Goal: Transaction & Acquisition: Purchase product/service

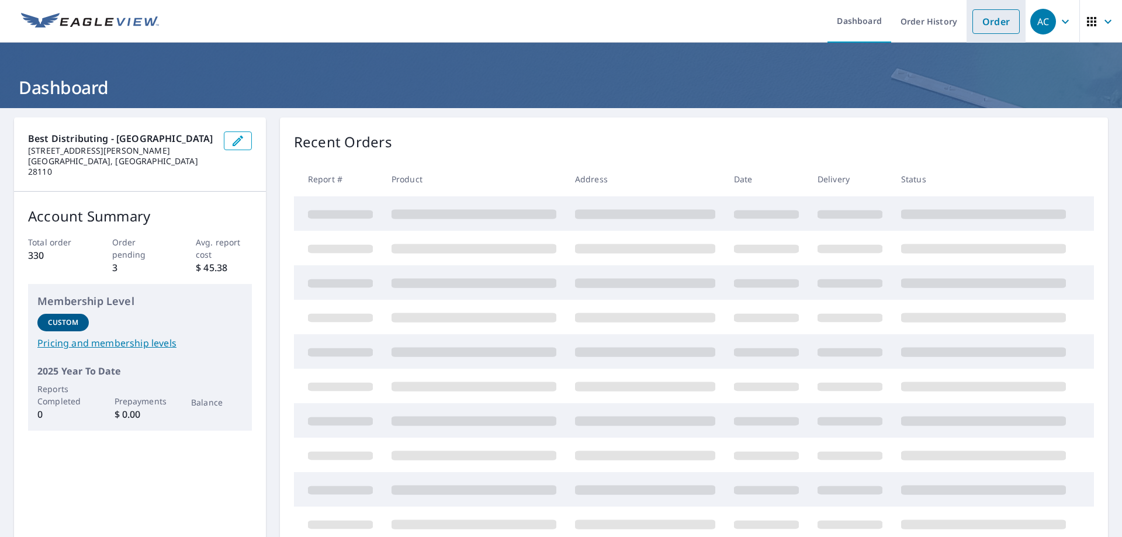
click at [978, 25] on link "Order" at bounding box center [996, 21] width 47 height 25
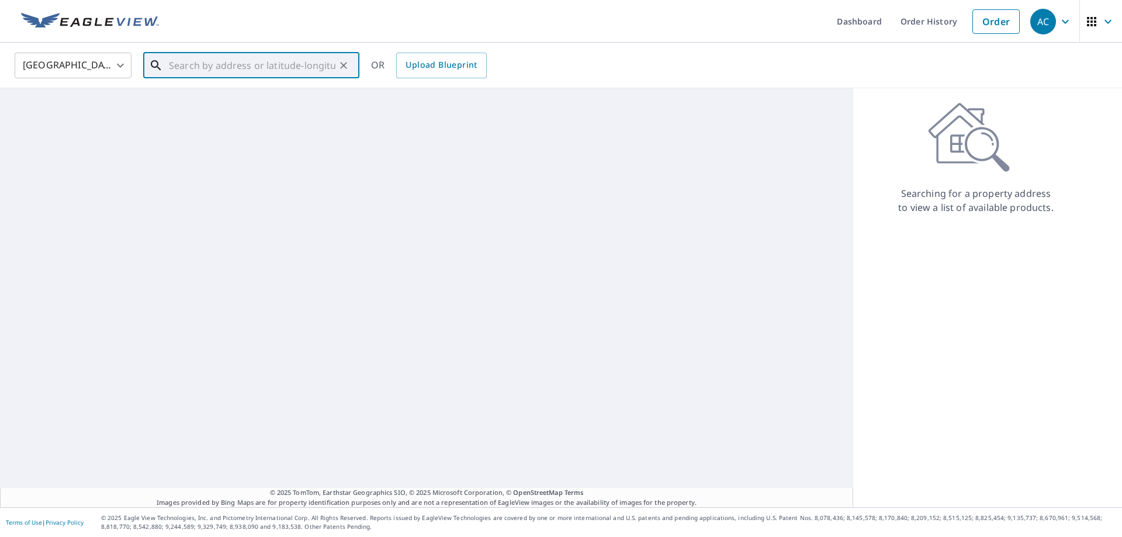
click at [294, 72] on input "text" at bounding box center [252, 65] width 167 height 33
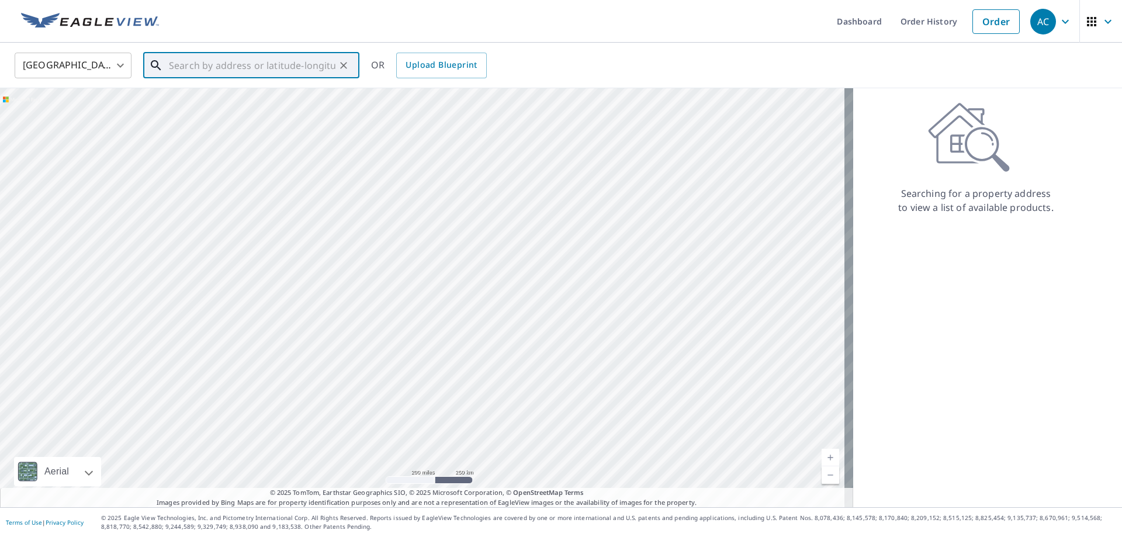
paste input "[STREET_ADDRESS]"
click at [284, 64] on input "[STREET_ADDRESS]" at bounding box center [252, 65] width 167 height 33
type input "[STREET_ADDRESS]"
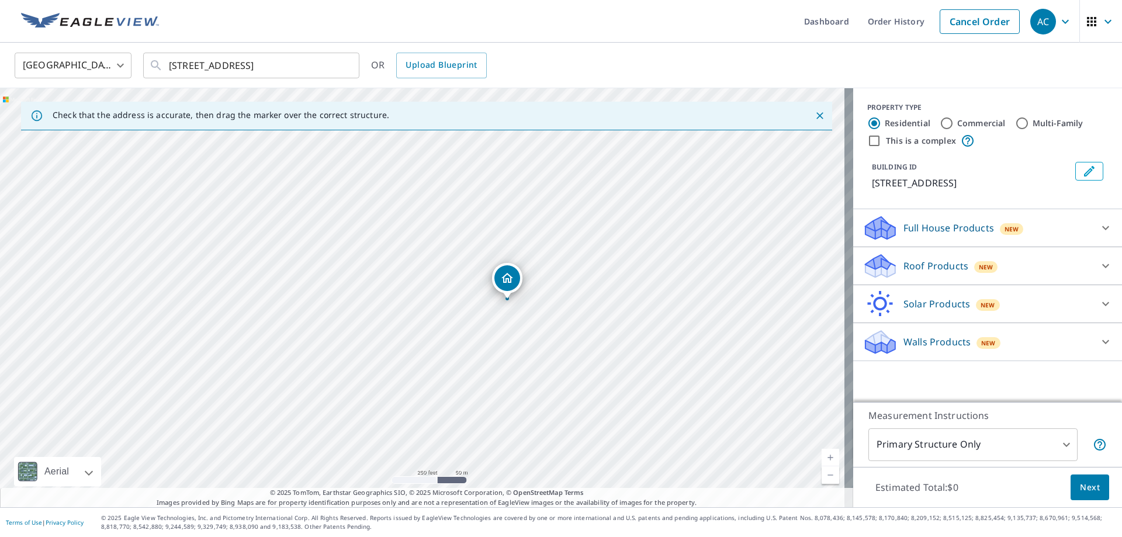
click at [910, 273] on p "Roof Products" at bounding box center [936, 266] width 65 height 14
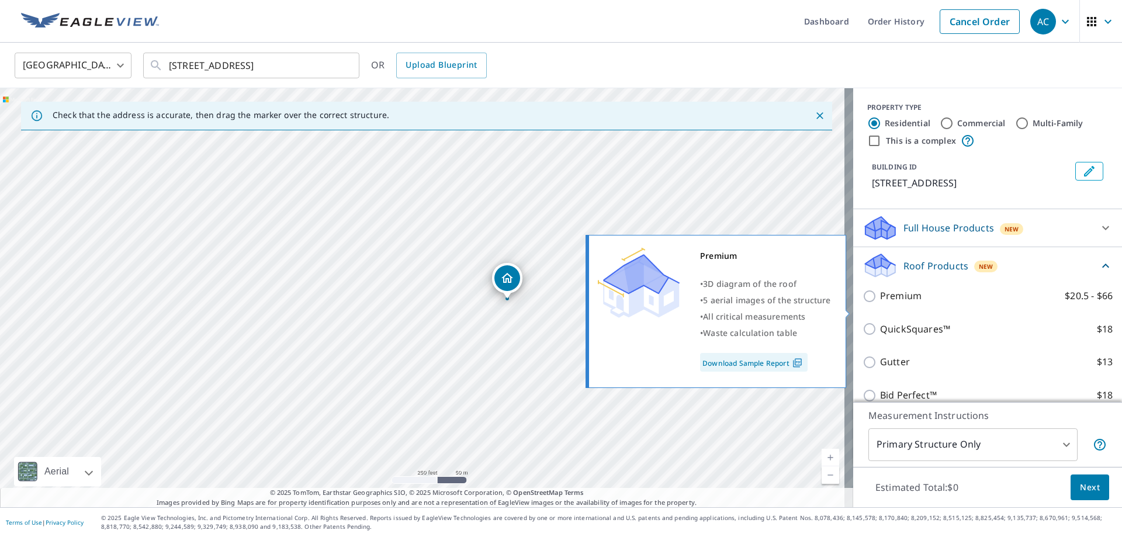
click at [900, 303] on p "Premium" at bounding box center [901, 296] width 42 height 15
click at [880, 303] on input "Premium $20.5 - $66" at bounding box center [872, 296] width 18 height 14
checkbox input "true"
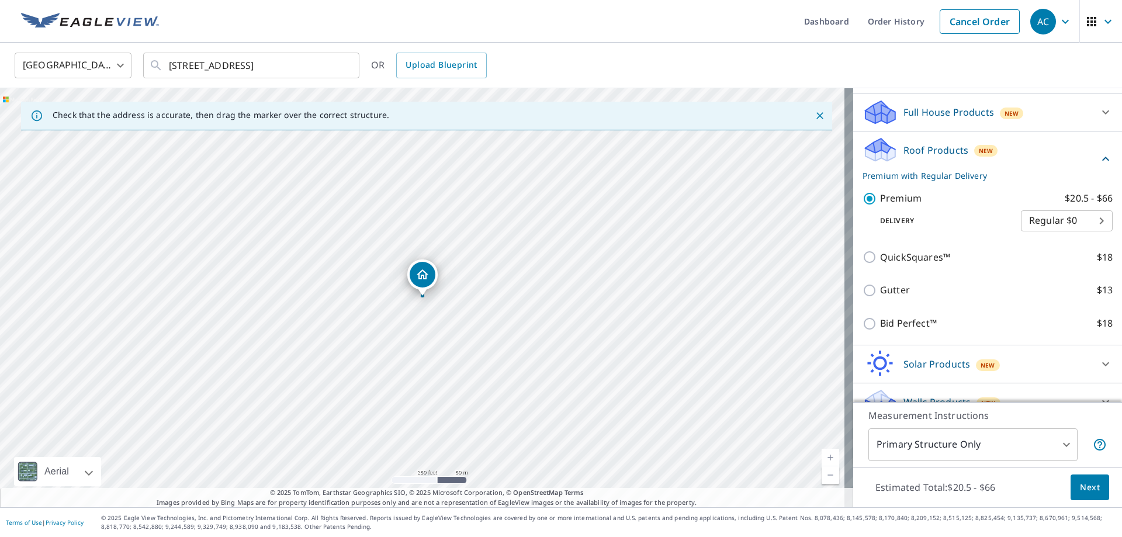
scroll to position [117, 0]
click at [1088, 495] on button "Next" at bounding box center [1090, 488] width 39 height 26
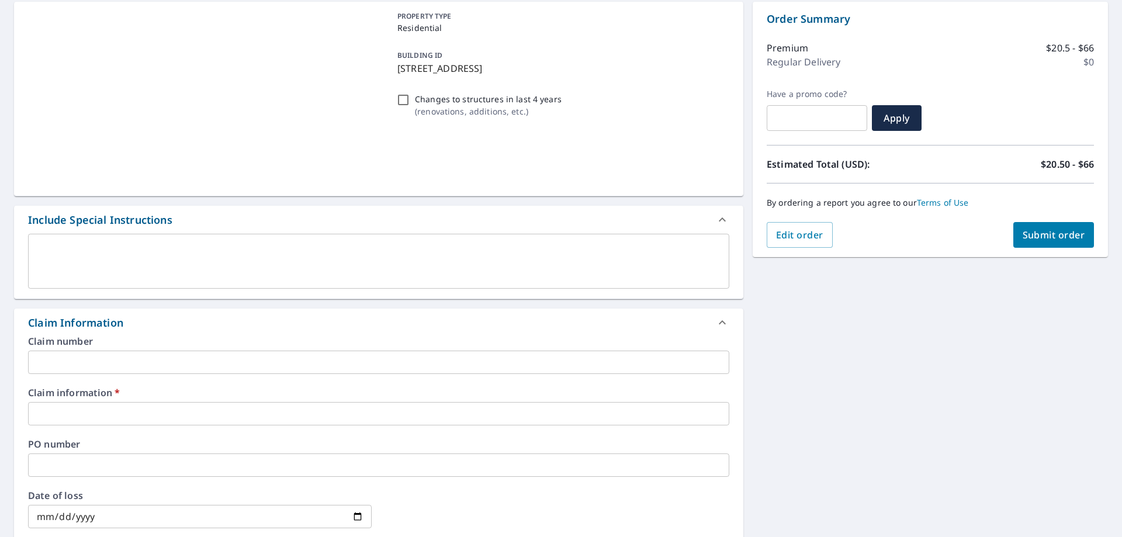
scroll to position [117, 0]
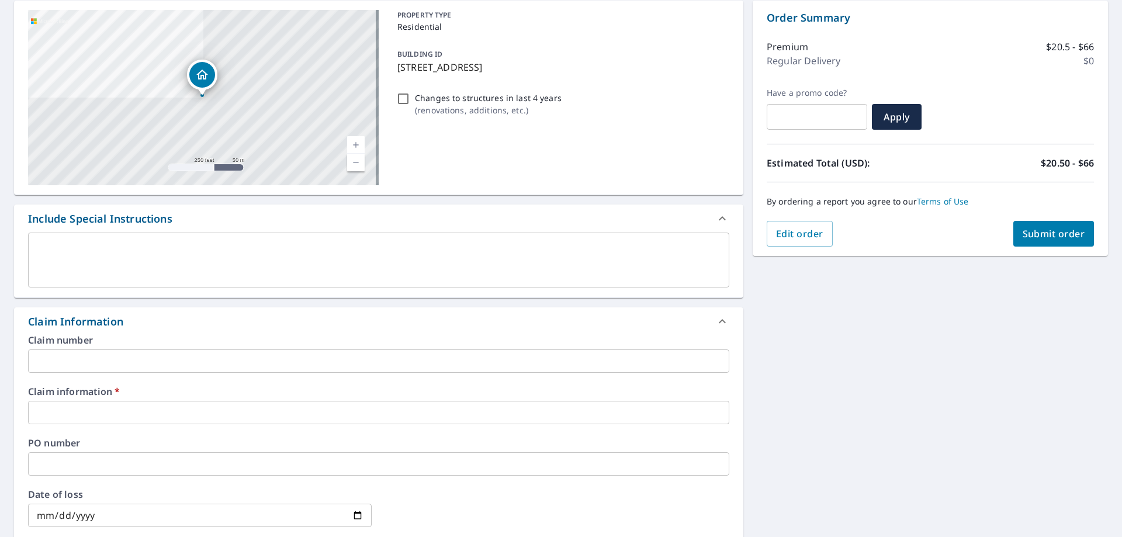
click at [139, 364] on input "text" at bounding box center [378, 361] width 701 height 23
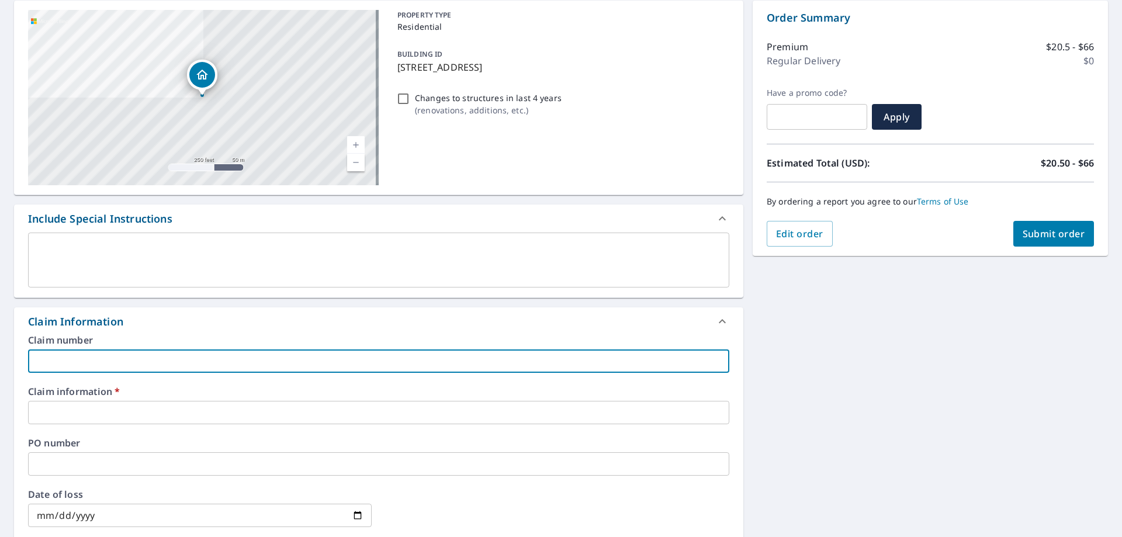
type input "301791 [PERSON_NAME]"
checkbox input "true"
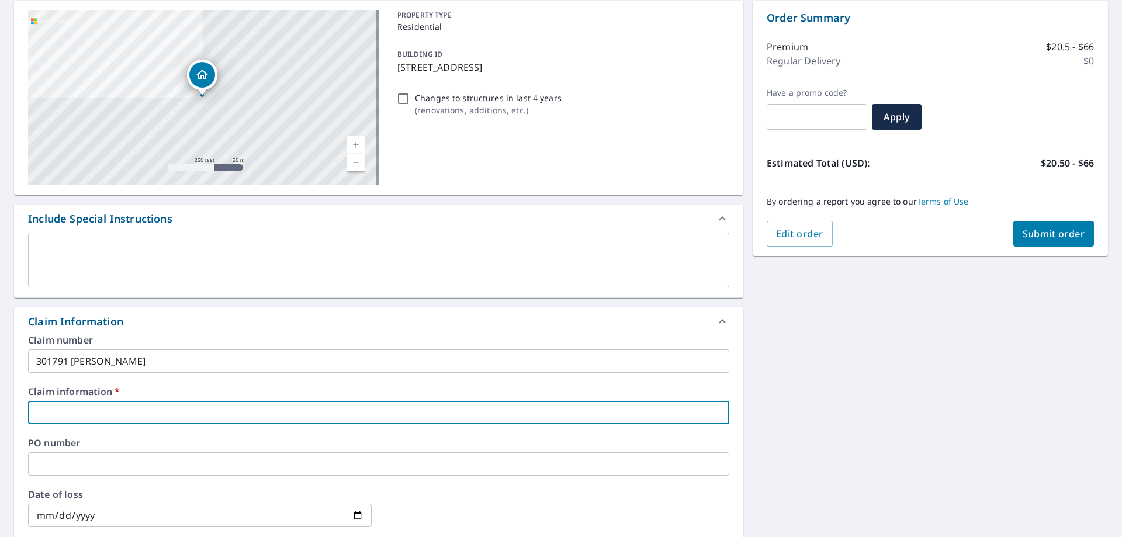
click at [126, 411] on input "text" at bounding box center [378, 412] width 701 height 23
type input "301791 [PERSON_NAME]"
click at [1067, 229] on span "Submit order" at bounding box center [1054, 233] width 63 height 13
checkbox input "true"
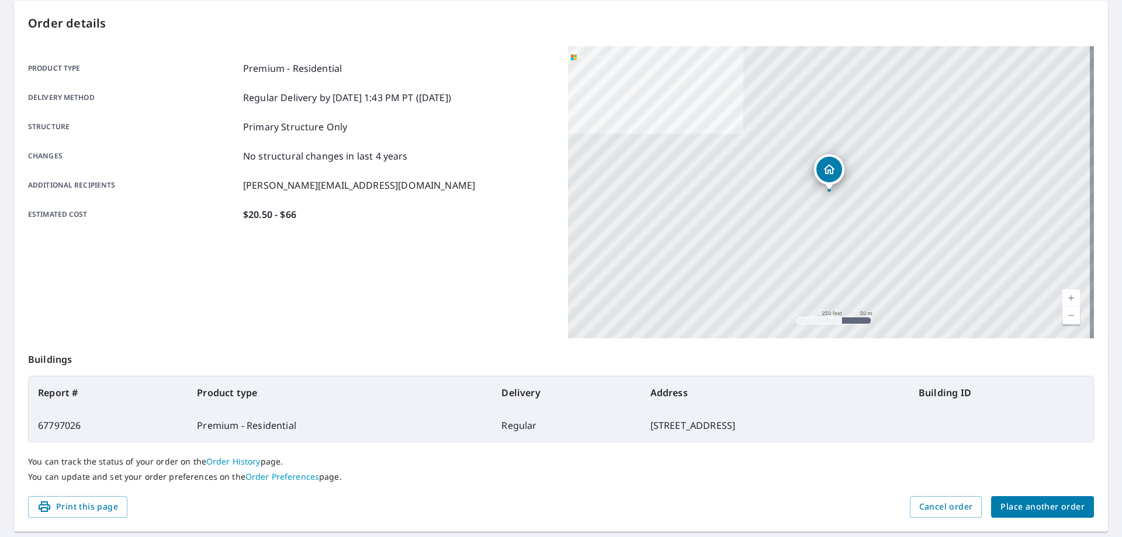
click at [1049, 507] on span "Place another order" at bounding box center [1043, 507] width 84 height 15
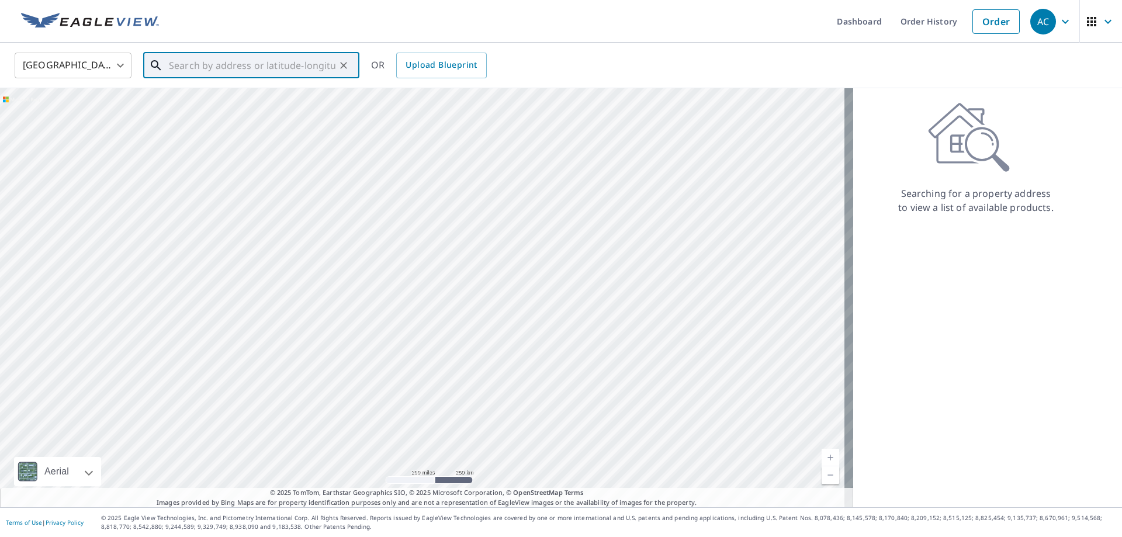
click at [278, 64] on input "text" at bounding box center [252, 65] width 167 height 33
paste input "[STREET_ADDRESS][PERSON_NAME]"
click at [274, 99] on span "[STREET_ADDRESS][PERSON_NAME]" at bounding box center [259, 99] width 184 height 14
type input "[STREET_ADDRESS][PERSON_NAME]"
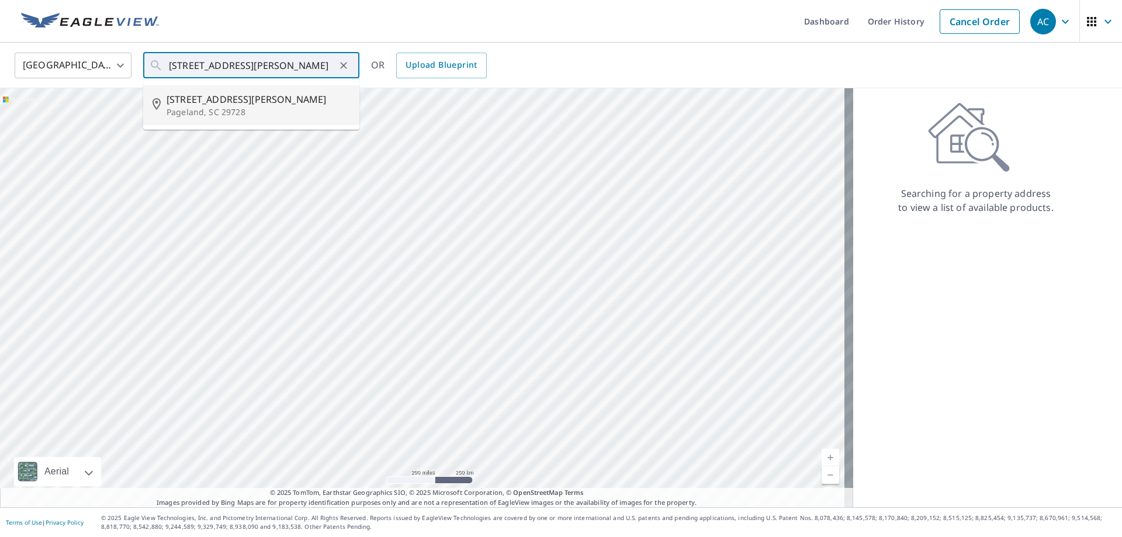
scroll to position [0, 0]
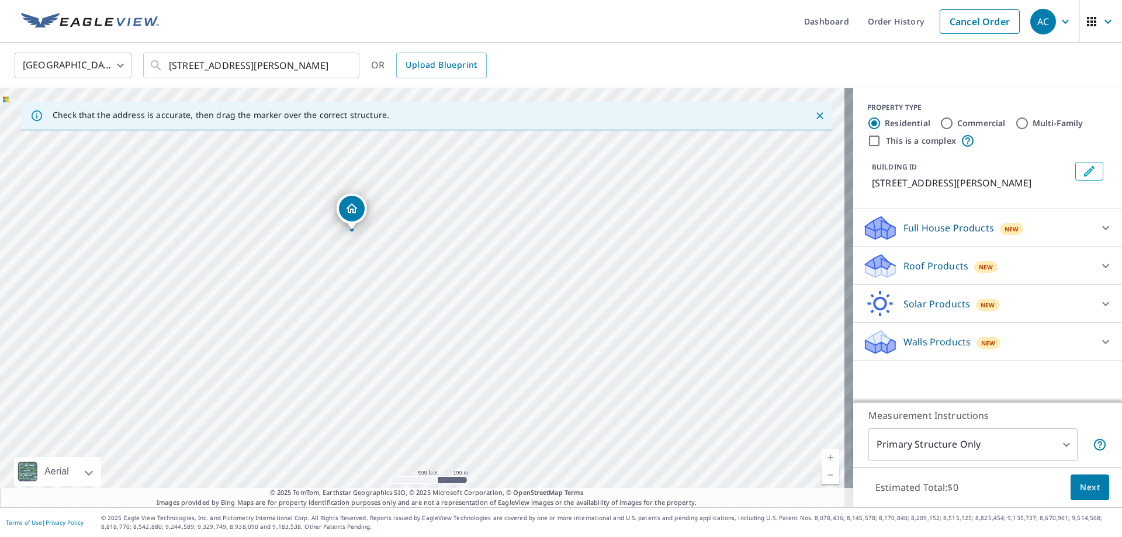
drag, startPoint x: 440, startPoint y: 371, endPoint x: 361, endPoint y: 307, distance: 101.4
click at [361, 307] on div "[STREET_ADDRESS][PERSON_NAME]" at bounding box center [426, 297] width 853 height 419
drag, startPoint x: 350, startPoint y: 281, endPoint x: 309, endPoint y: 342, distance: 73.6
click at [309, 342] on div "[STREET_ADDRESS][PERSON_NAME]" at bounding box center [426, 297] width 853 height 419
click at [932, 257] on div "Roof Products New" at bounding box center [977, 266] width 229 height 27
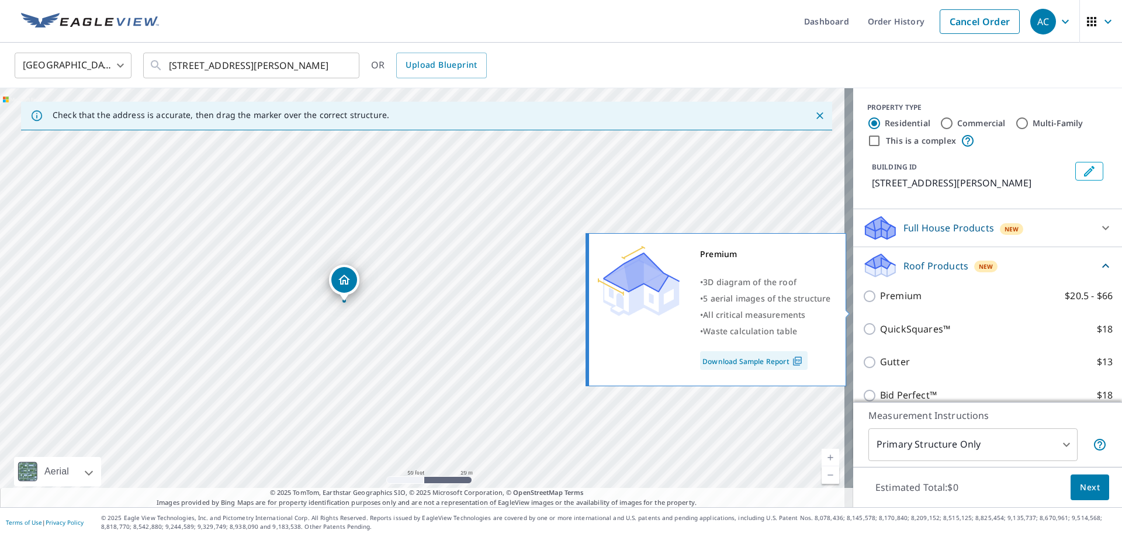
click at [898, 303] on p "Premium" at bounding box center [901, 296] width 42 height 15
click at [880, 303] on input "Premium $20.5 - $66" at bounding box center [872, 296] width 18 height 14
checkbox input "true"
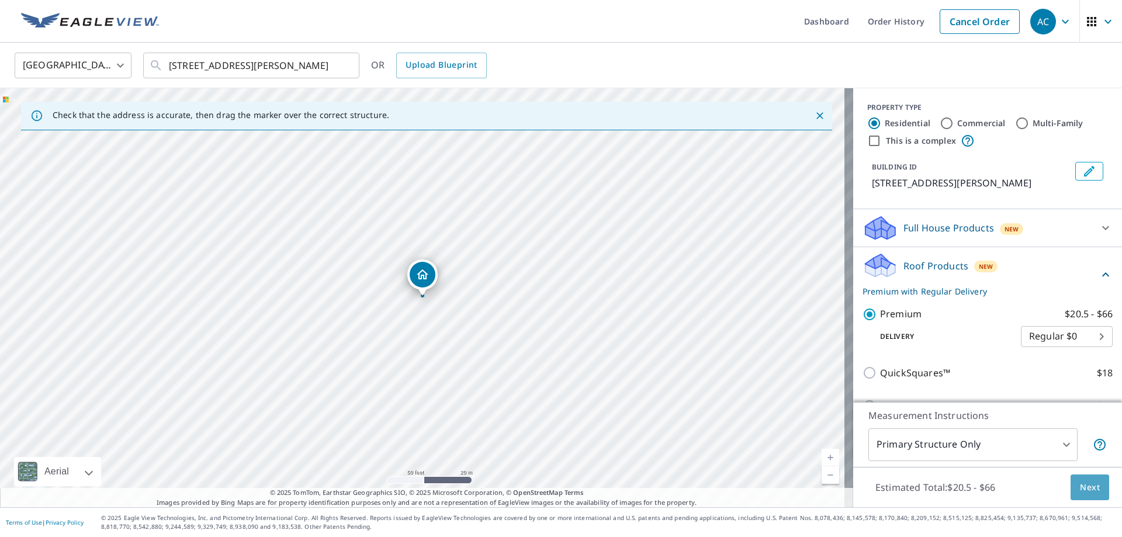
click at [1092, 483] on button "Next" at bounding box center [1090, 488] width 39 height 26
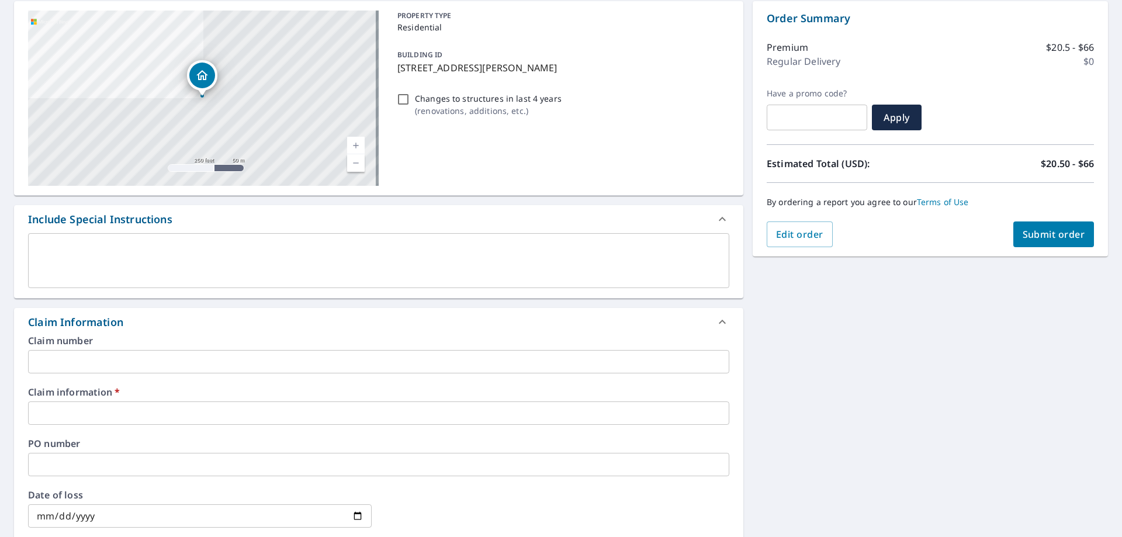
scroll to position [117, 0]
click at [141, 351] on input "text" at bounding box center [378, 361] width 701 height 23
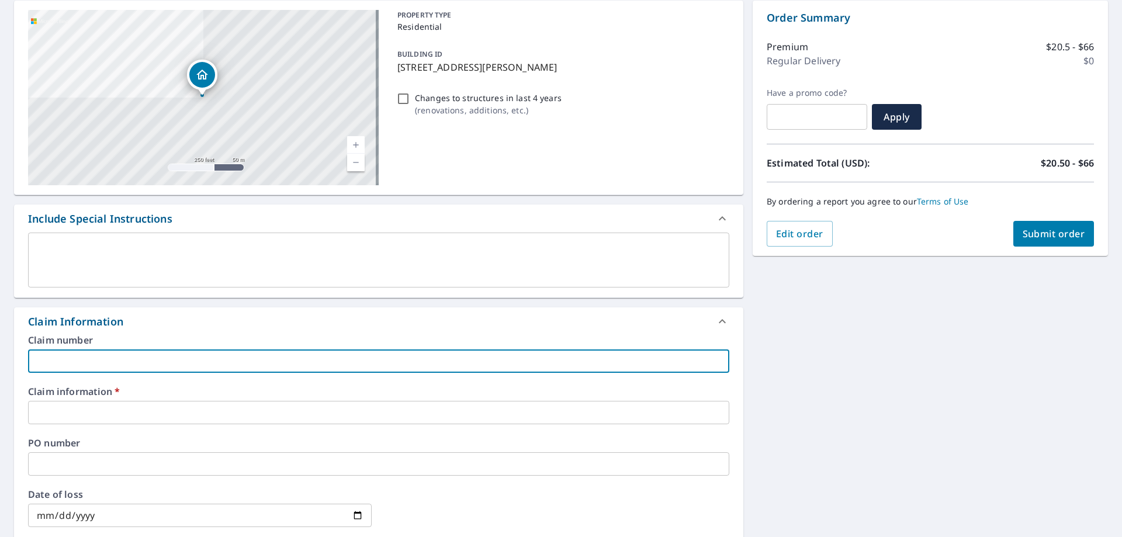
type input "301791 [PERSON_NAME]"
checkbox input "true"
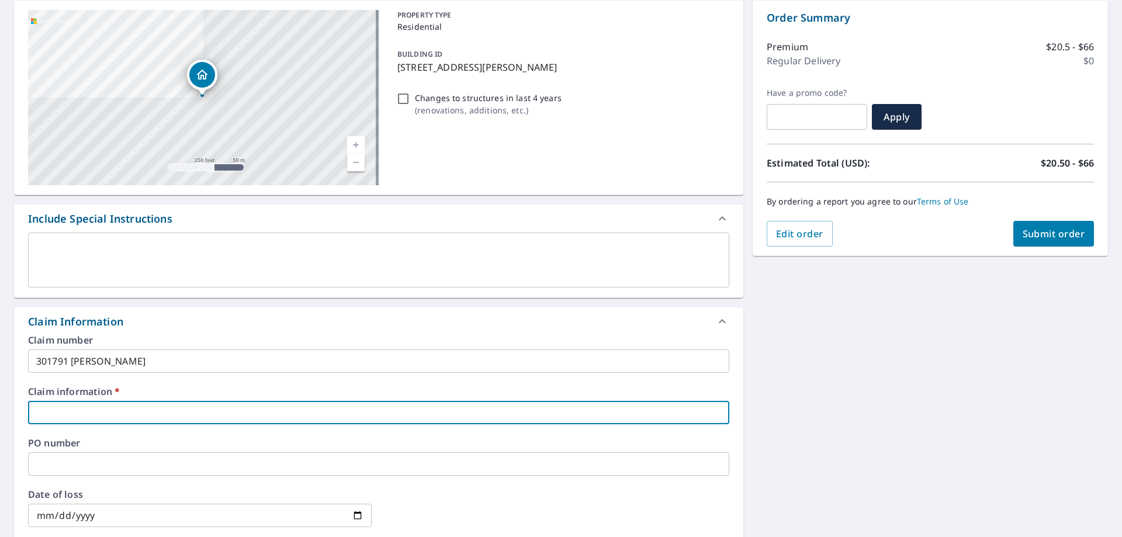
click at [151, 413] on input "text" at bounding box center [378, 412] width 701 height 23
type input "301791 [PERSON_NAME]"
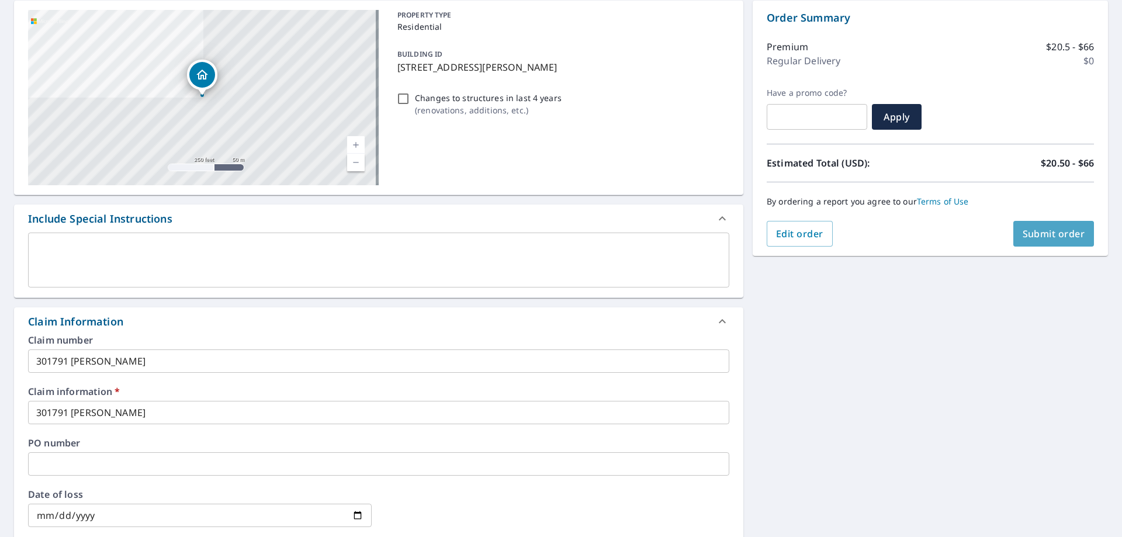
click at [1064, 237] on span "Submit order" at bounding box center [1054, 233] width 63 height 13
checkbox input "true"
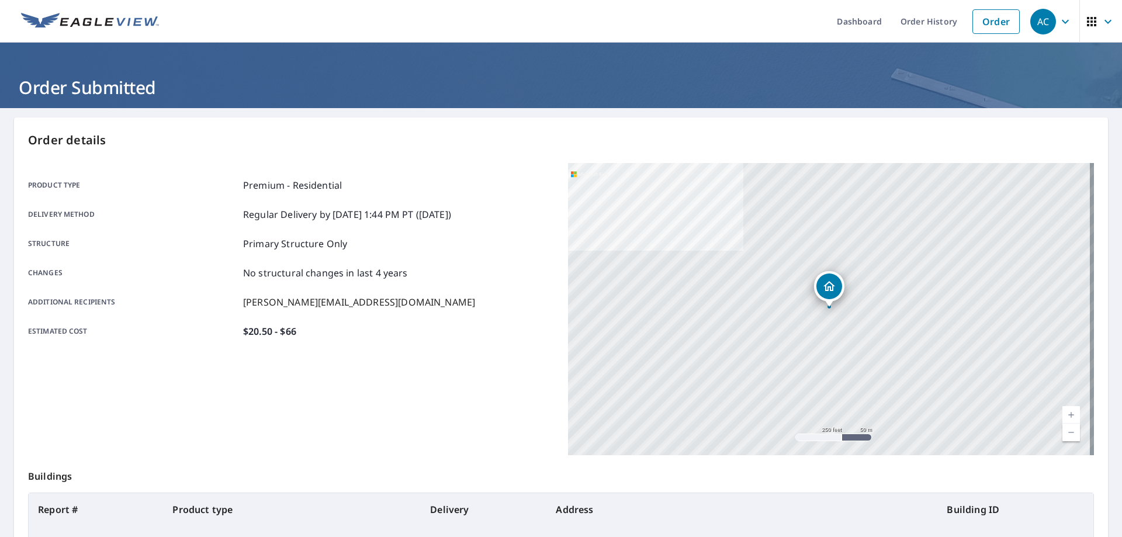
scroll to position [151, 0]
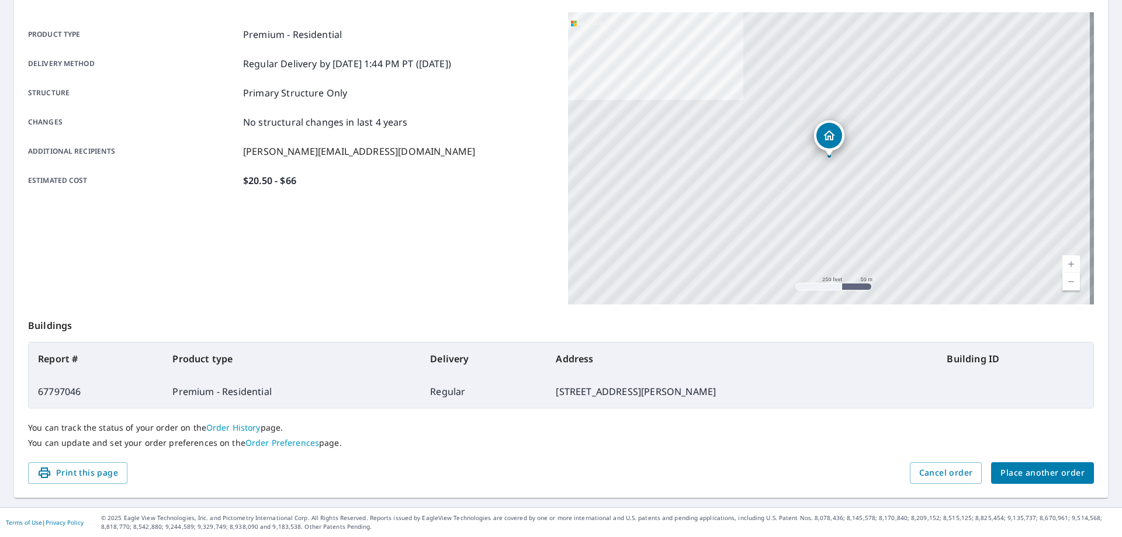
drag, startPoint x: 713, startPoint y: 390, endPoint x: 523, endPoint y: 392, distance: 190.0
click at [547, 392] on td "[STREET_ADDRESS][PERSON_NAME]" at bounding box center [742, 391] width 391 height 33
copy td "[STREET_ADDRESS][PERSON_NAME]"
